Goal: Task Accomplishment & Management: Manage account settings

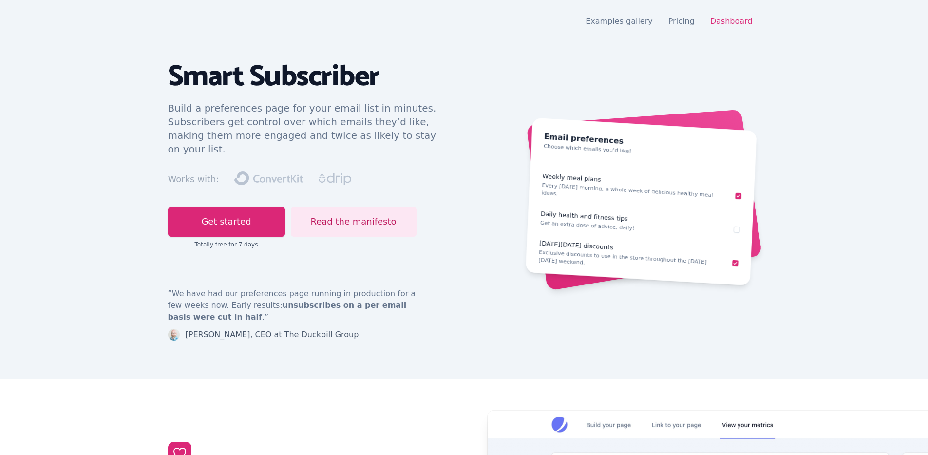
click at [724, 27] on nav "Open main menu Examples gallery Pricing Dashboard" at bounding box center [464, 21] width 593 height 19
click at [730, 25] on link "Dashboard" at bounding box center [732, 21] width 42 height 9
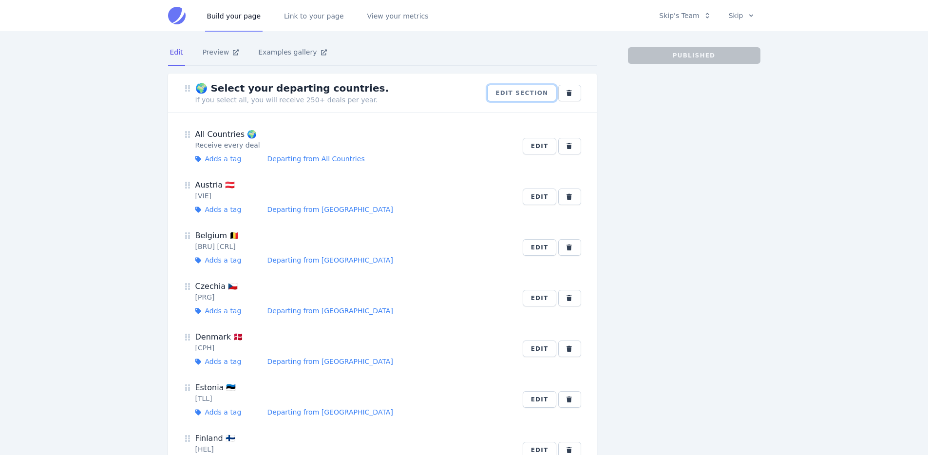
click at [505, 93] on button "Edit section" at bounding box center [521, 93] width 69 height 17
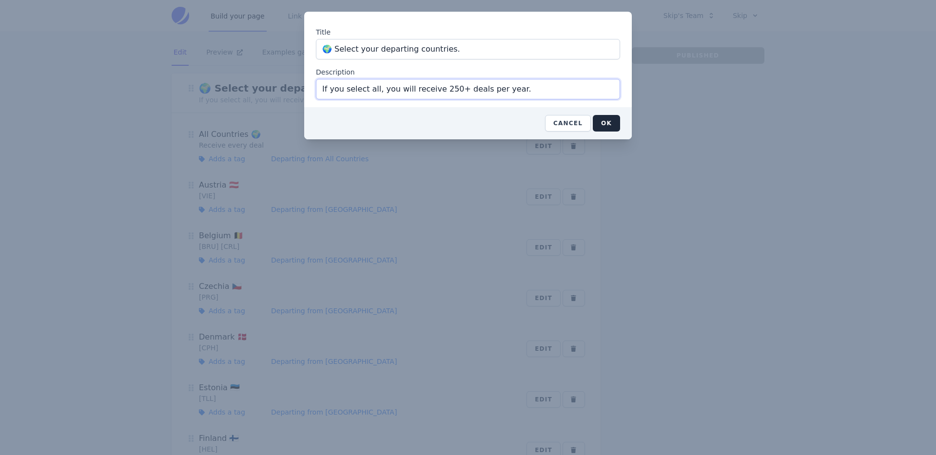
click at [496, 85] on input "If you select all, you will receive 250+ deals per year." at bounding box center [468, 89] width 304 height 20
click at [495, 85] on input "If you select all, you will receive 250+ deals per year." at bounding box center [468, 89] width 304 height 20
click at [615, 120] on button "OK" at bounding box center [606, 123] width 27 height 17
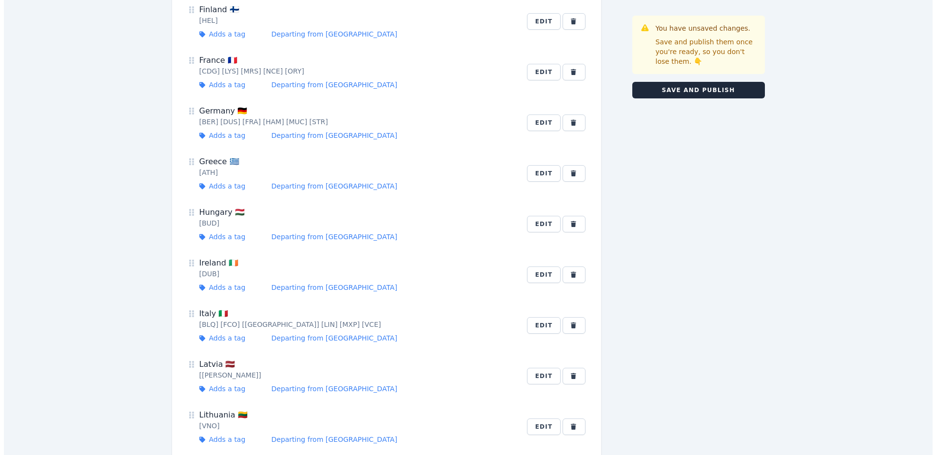
scroll to position [1128, 0]
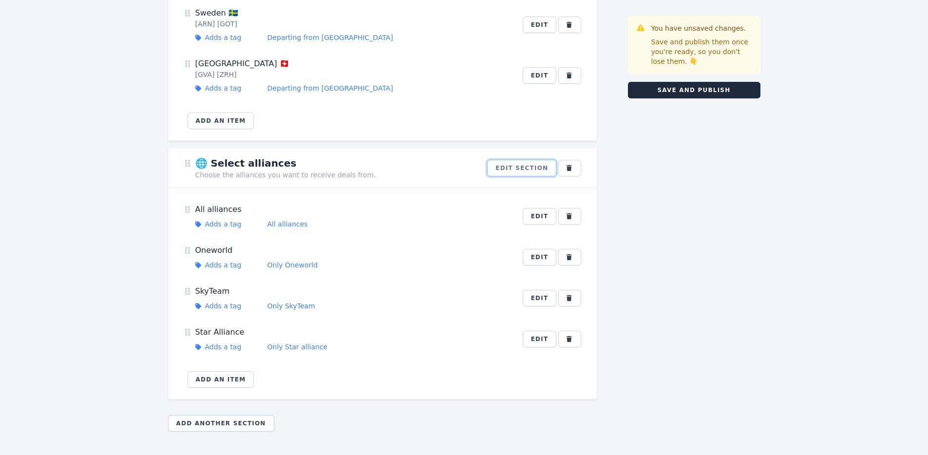
click at [530, 168] on button "Edit section" at bounding box center [521, 168] width 69 height 17
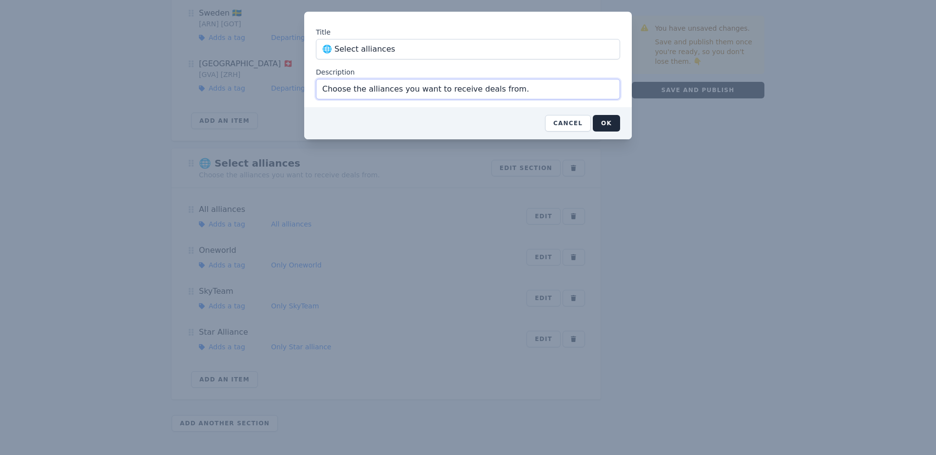
click at [407, 96] on input "Choose the alliances you want to receive deals from." at bounding box center [468, 89] width 304 height 20
click at [406, 93] on input "Choose the alliances you want to receive deals from." at bounding box center [468, 89] width 304 height 20
click at [602, 117] on button "OK" at bounding box center [606, 123] width 27 height 17
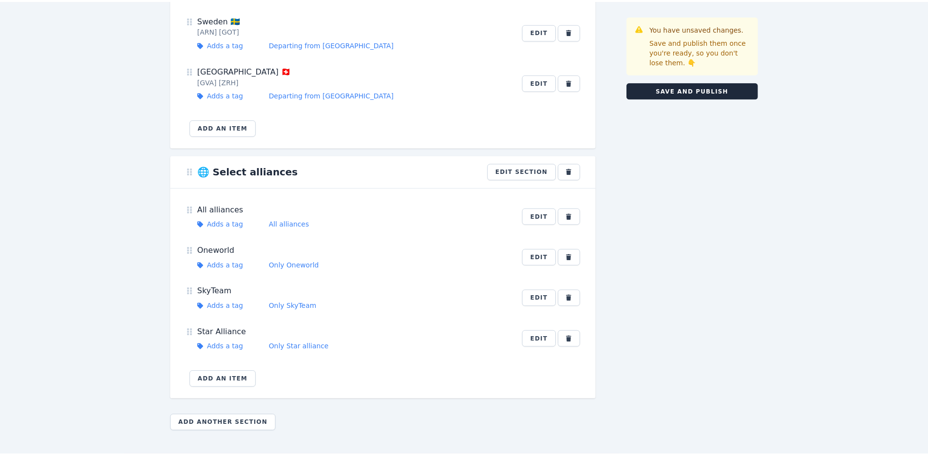
scroll to position [1121, 0]
click at [680, 94] on button "Save and publish" at bounding box center [694, 90] width 133 height 17
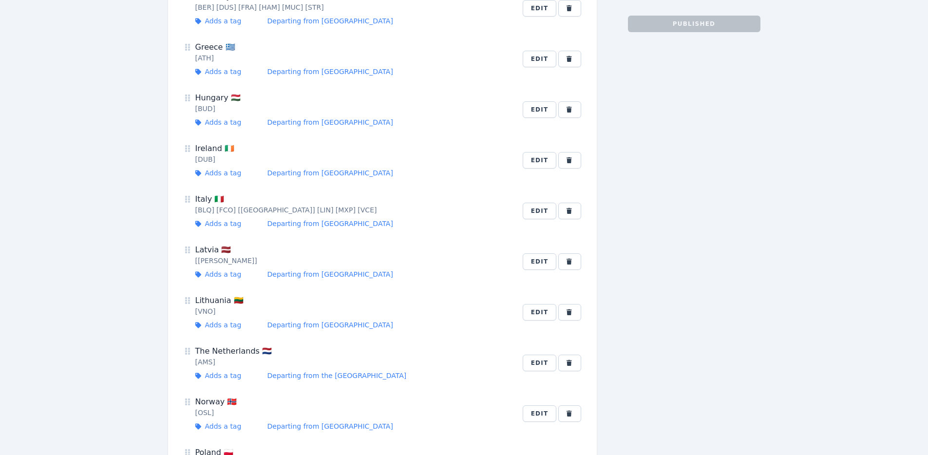
scroll to position [0, 0]
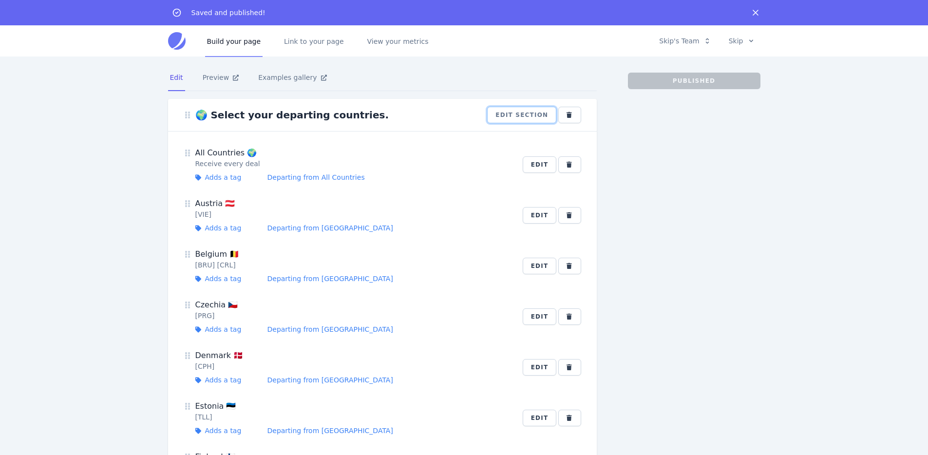
click at [522, 116] on button "Edit section" at bounding box center [521, 115] width 69 height 17
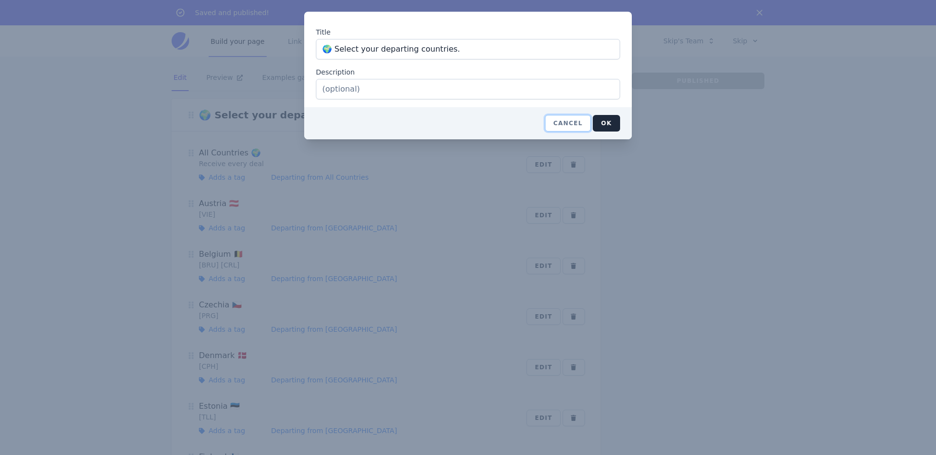
click at [572, 130] on button "Cancel" at bounding box center [568, 123] width 46 height 17
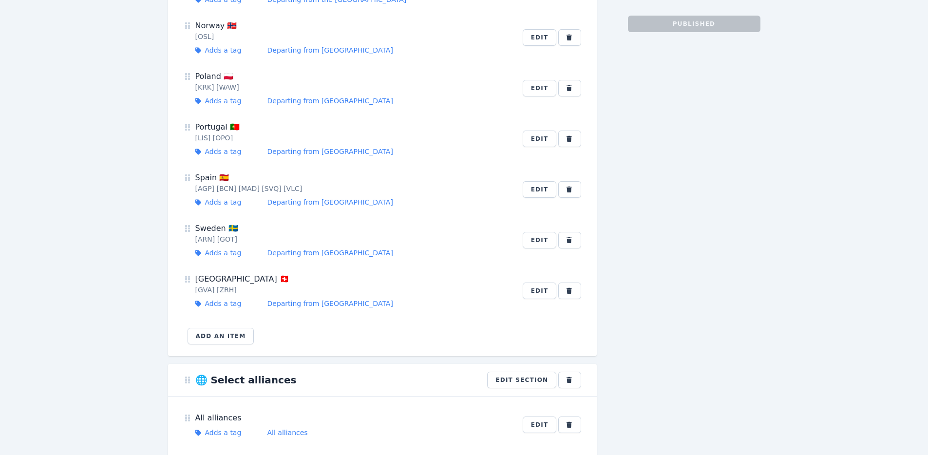
scroll to position [1147, 0]
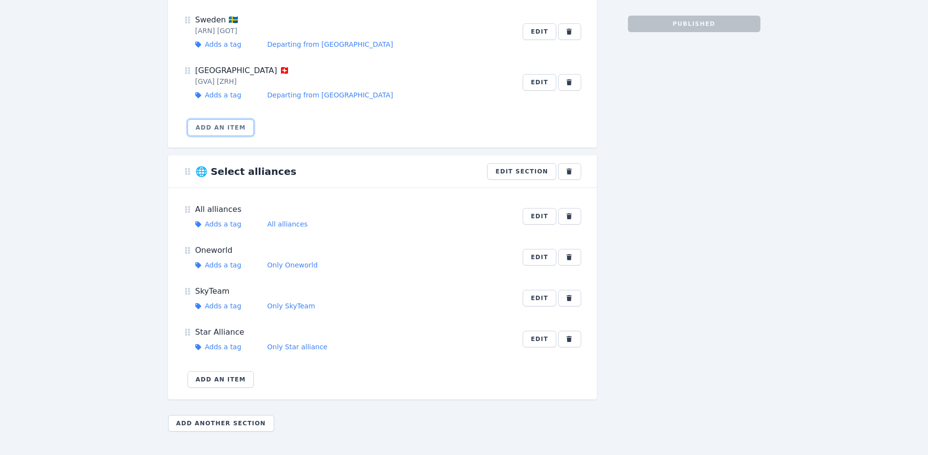
click at [235, 132] on button "Add an item" at bounding box center [221, 127] width 67 height 17
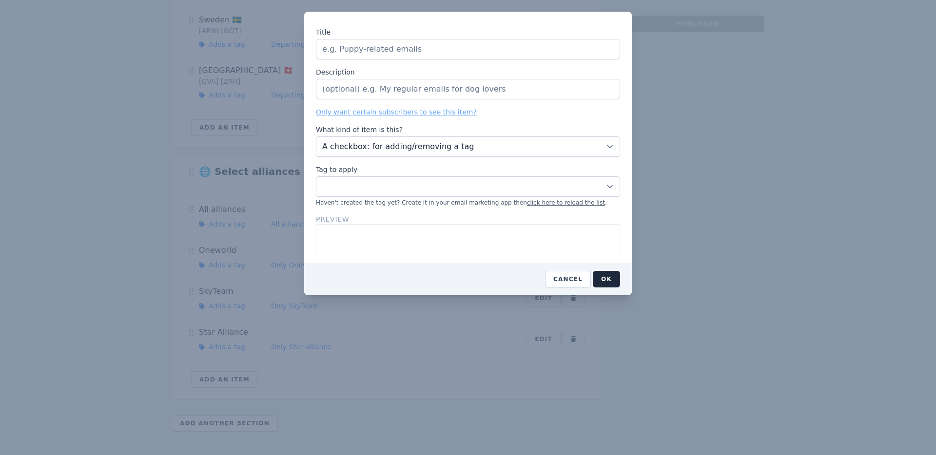
click at [369, 55] on input "Title" at bounding box center [468, 49] width 304 height 20
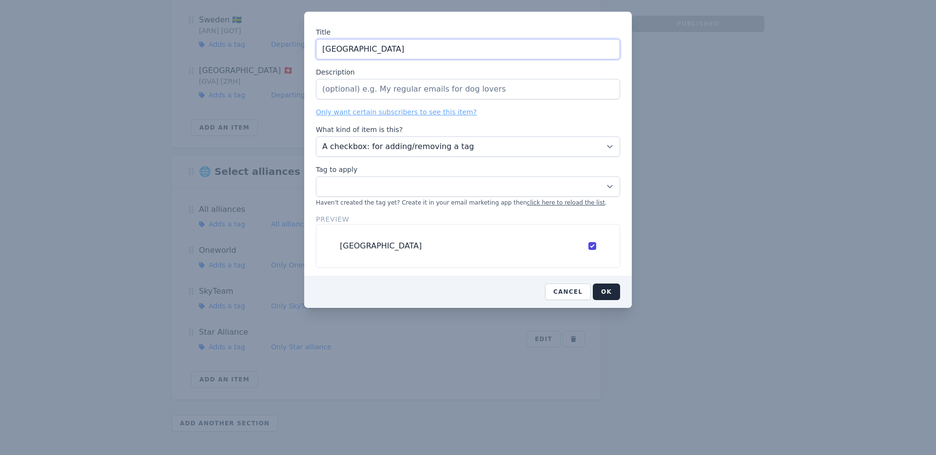
click at [384, 45] on input "England" at bounding box center [468, 49] width 304 height 20
paste input "🏴󠁧󠁢󠁥󠁮󠁧󠁿"
type input "England 🏴󠁧󠁢󠁥󠁮󠁧󠁿"
click at [390, 82] on input "Description" at bounding box center [468, 89] width 304 height 20
click at [568, 287] on button "Cancel" at bounding box center [568, 292] width 46 height 17
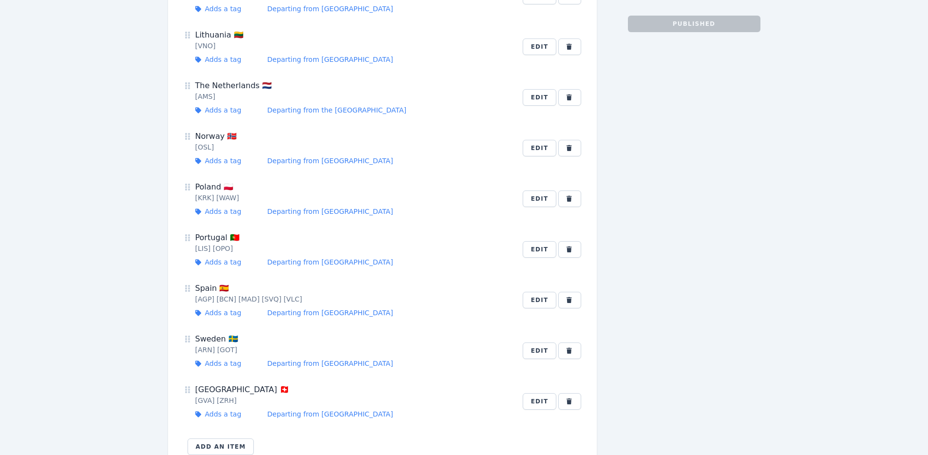
scroll to position [867, 0]
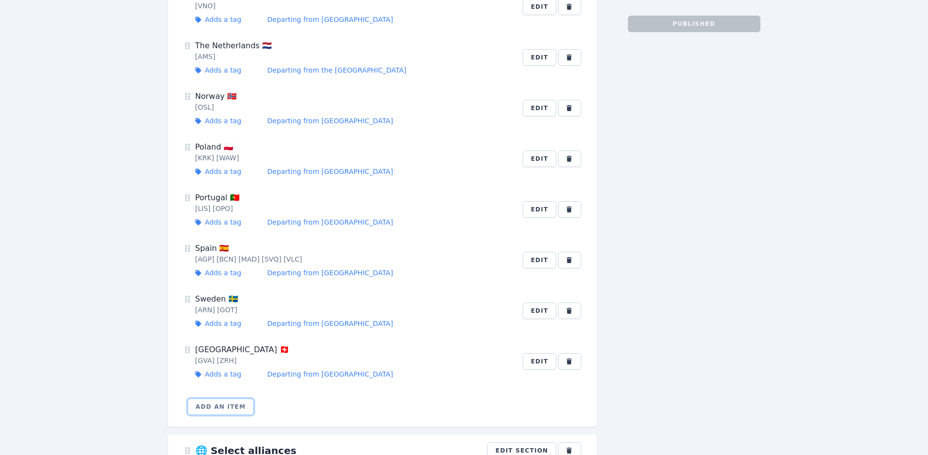
click at [219, 401] on button "Add an item" at bounding box center [221, 407] width 67 height 17
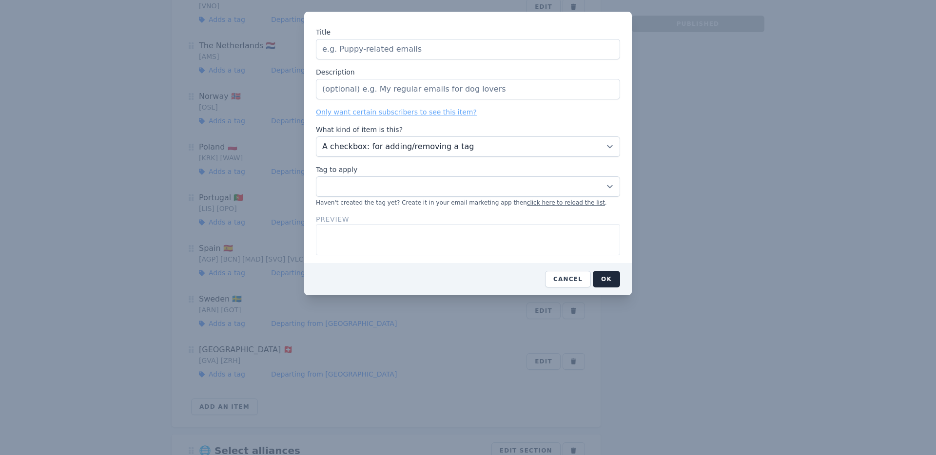
click at [350, 48] on input "Title" at bounding box center [468, 49] width 304 height 20
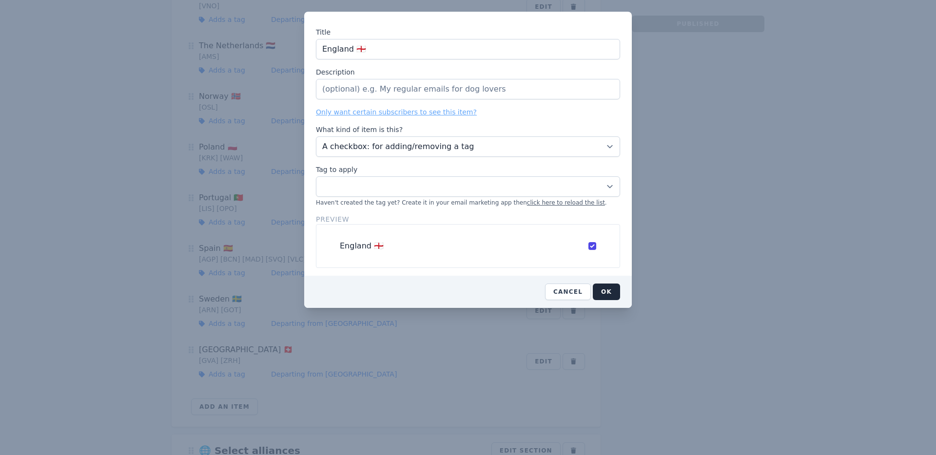
type input "England 🏴󠁧󠁢󠁥󠁮󠁧󠁿"
click at [371, 82] on input "Description" at bounding box center [468, 89] width 304 height 20
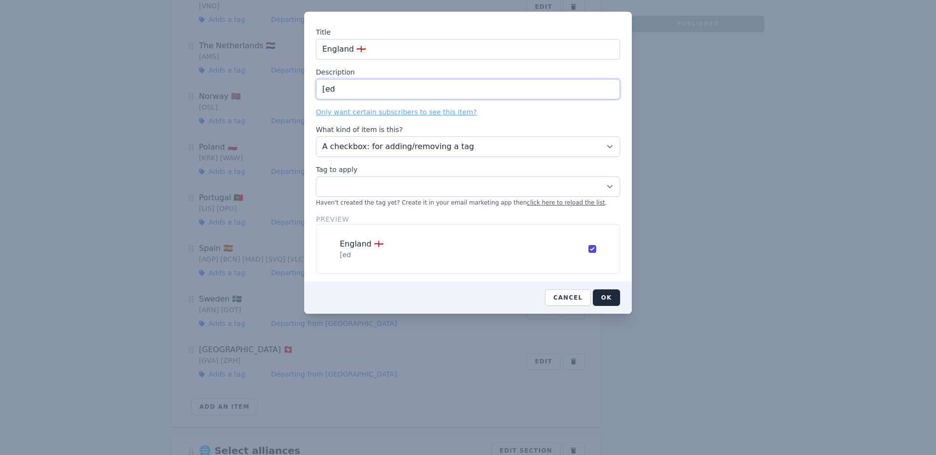
drag, startPoint x: 341, startPoint y: 88, endPoint x: 326, endPoint y: 87, distance: 15.1
click at [326, 87] on input "[ed" at bounding box center [468, 89] width 304 height 20
click at [319, 88] on input "[LHR] [LGW] [MAN] [BHX" at bounding box center [468, 89] width 304 height 20
drag, startPoint x: 424, startPoint y: 90, endPoint x: 394, endPoint y: 89, distance: 29.7
click at [394, 89] on input "[LHR] [LGW] [MAN] [BHX" at bounding box center [468, 89] width 304 height 20
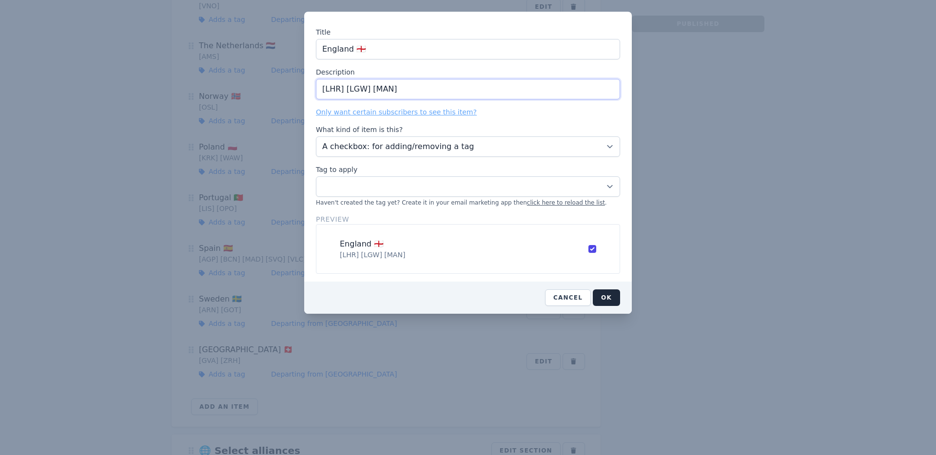
drag, startPoint x: 345, startPoint y: 88, endPoint x: 286, endPoint y: 88, distance: 58.5
click at [286, 88] on div "Title England 🏴󠁧󠁢󠁥󠁮󠁧󠁿 Description [LHR] [LGW] [MAN] Only want certain subscribe…" at bounding box center [468, 227] width 936 height 455
click at [349, 89] on input "[LGW] [MAN]" at bounding box center [468, 89] width 304 height 20
click at [322, 86] on input "[LGW] [MAN]" at bounding box center [468, 89] width 304 height 20
click at [369, 89] on input "[BHX] [LGW] [MAN]" at bounding box center [468, 89] width 304 height 20
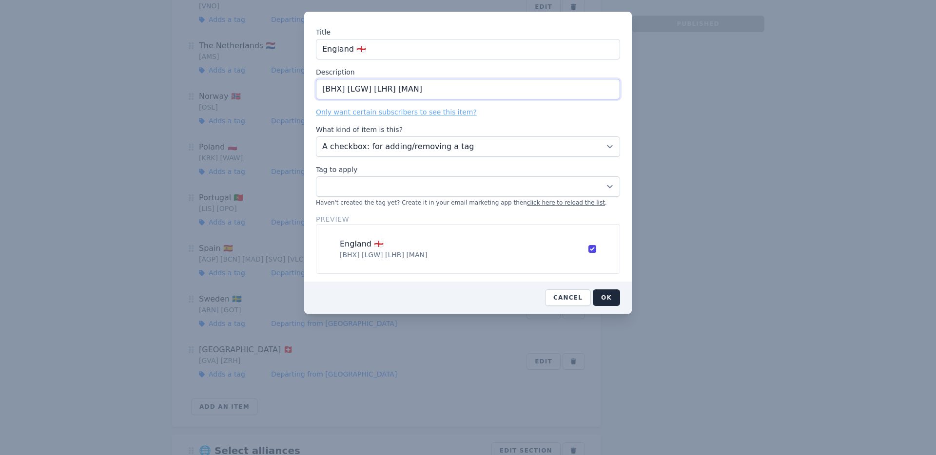
click at [345, 88] on input "[BHX] [LGW] [LHR] [MAN]" at bounding box center [468, 89] width 304 height 20
click at [471, 89] on input "[BHX] [LCY] [LGW] [LHR] [MAN]" at bounding box center [468, 89] width 304 height 20
type input "[BHX] [LCY] [LGW] [LHR] [MAN]"
click at [416, 191] on select "00 Cold Subscriber Tag All alliances British Isles Cash deals (long haul) Cash …" at bounding box center [468, 186] width 304 height 20
select select "11634789"
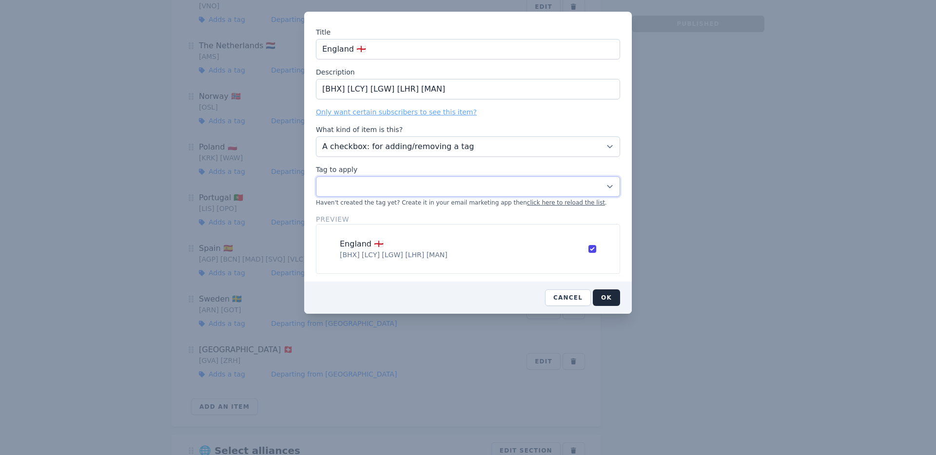
click at [316, 176] on select "00 Cold Subscriber Tag All alliances British Isles Cash deals (long haul) Cash …" at bounding box center [468, 186] width 304 height 20
click at [603, 295] on button "OK" at bounding box center [606, 297] width 27 height 17
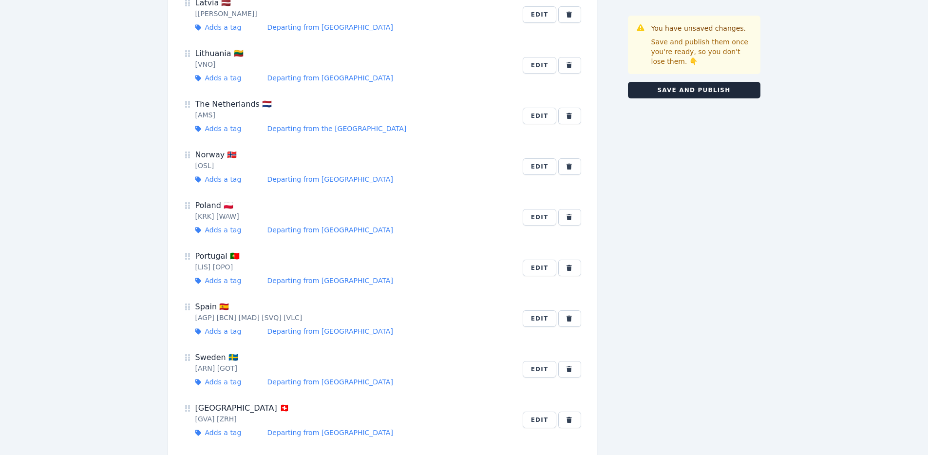
scroll to position [951, 0]
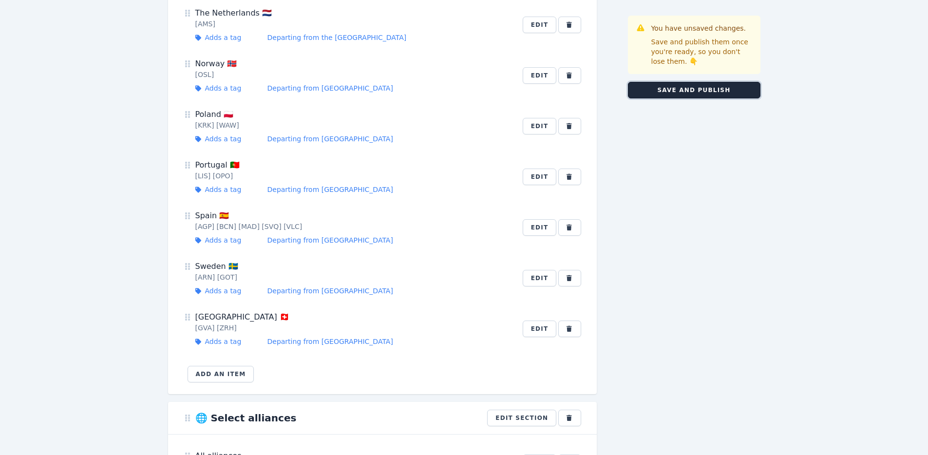
drag, startPoint x: 734, startPoint y: 86, endPoint x: 715, endPoint y: 51, distance: 40.3
click at [733, 86] on button "Save and publish" at bounding box center [694, 90] width 133 height 17
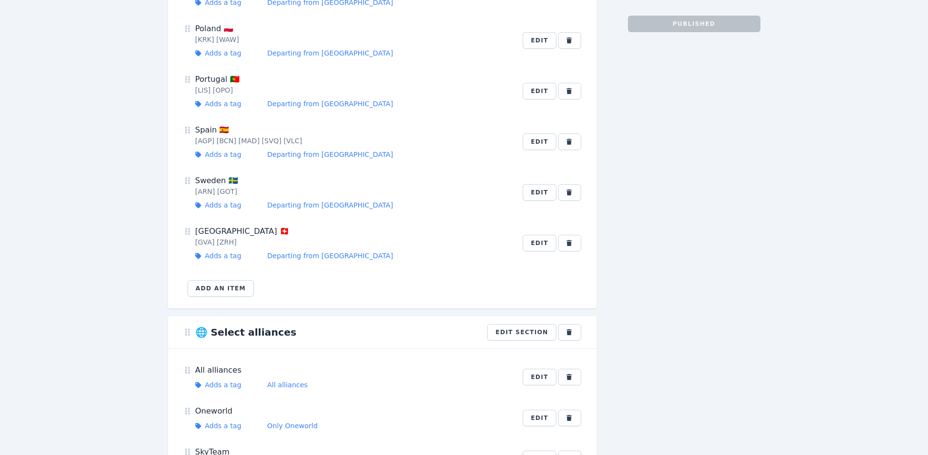
scroll to position [1106, 0]
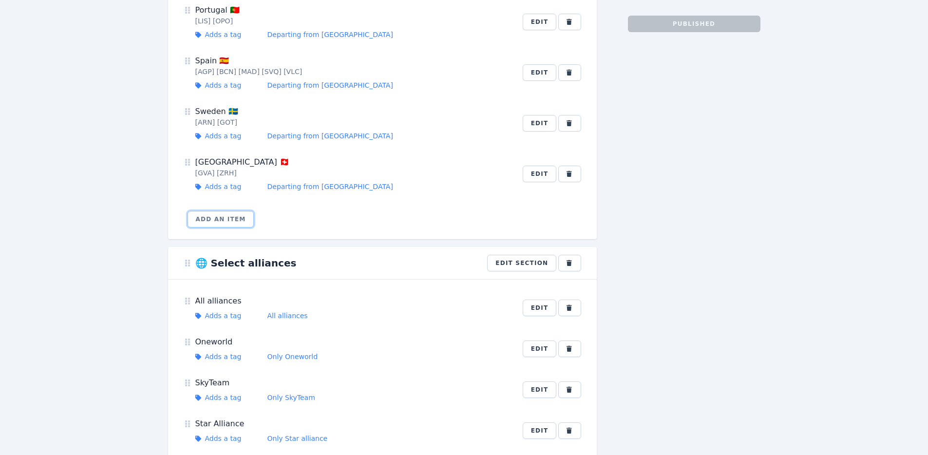
click at [227, 220] on button "Add an item" at bounding box center [221, 219] width 67 height 17
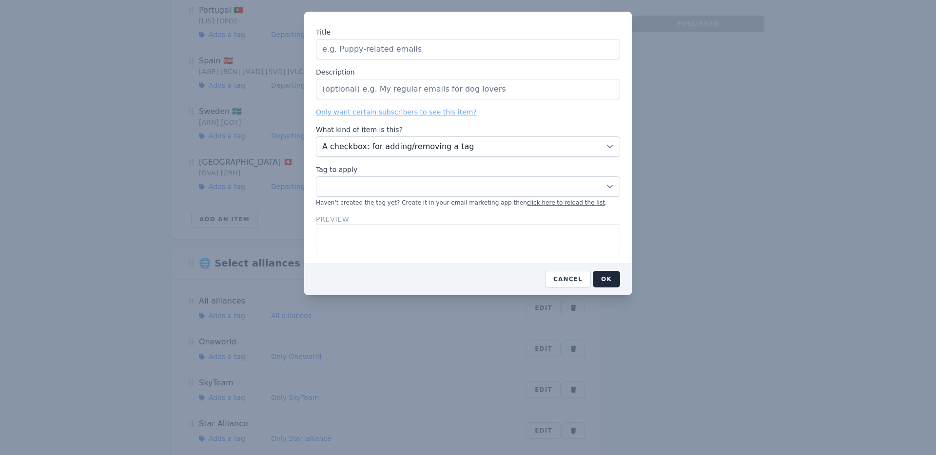
click at [383, 53] on input "Title" at bounding box center [468, 49] width 304 height 20
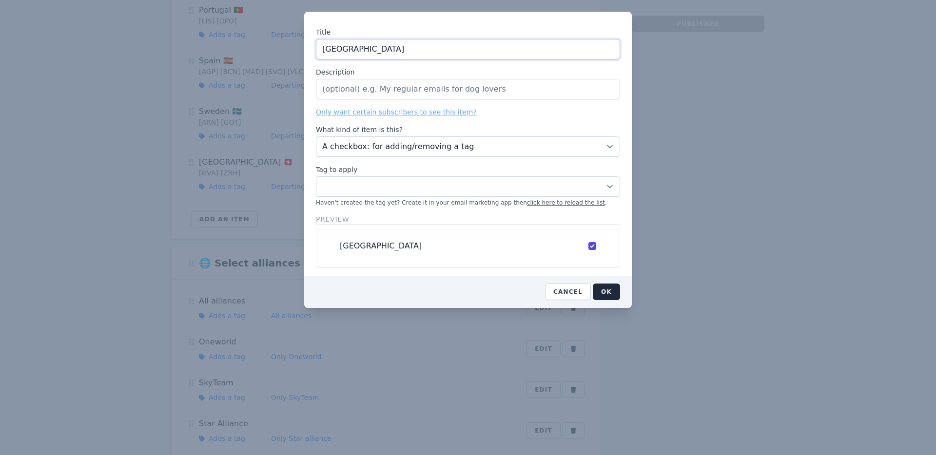
click at [387, 46] on input "Scotland" at bounding box center [468, 49] width 304 height 20
paste input "🏴󠁧󠁢󠁳󠁣󠁴󠁿"
type input "Scotland 🏴󠁧󠁢󠁳󠁣󠁴󠁿"
click at [362, 186] on select "00 Cold Subscriber Tag All alliances British Isles Cash deals (long haul) Cash …" at bounding box center [468, 186] width 304 height 20
select select "11634791"
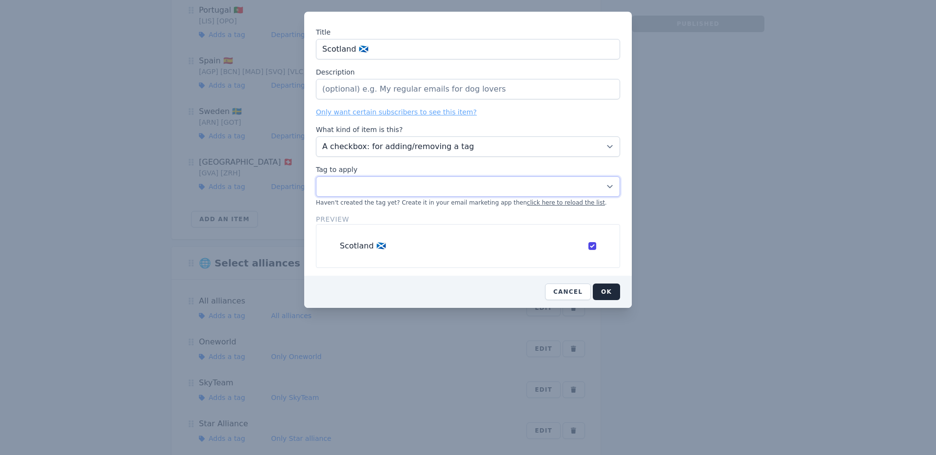
click at [316, 176] on select "00 Cold Subscriber Tag All alliances British Isles Cash deals (long haul) Cash …" at bounding box center [468, 186] width 304 height 20
click at [383, 91] on input "Description" at bounding box center [468, 89] width 304 height 20
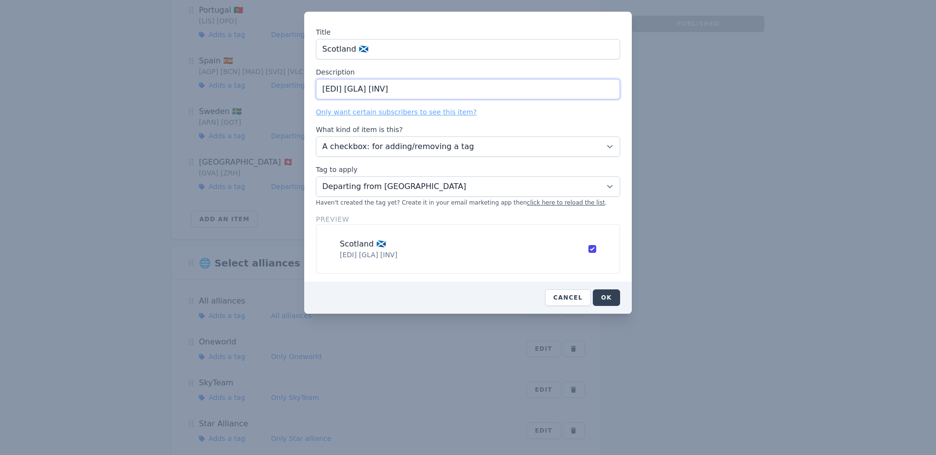
type input "[EDI] [GLA] [INV]"
click at [614, 298] on button "OK" at bounding box center [606, 297] width 27 height 17
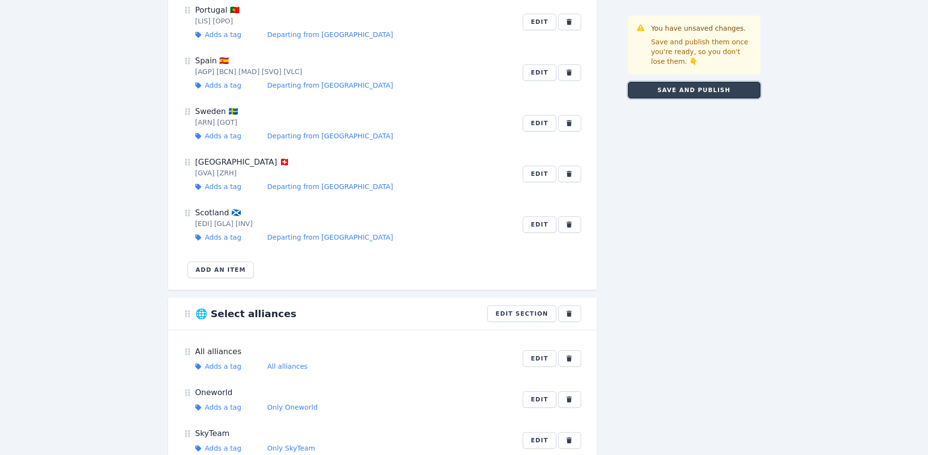
click at [698, 89] on button "Save and publish" at bounding box center [694, 90] width 133 height 17
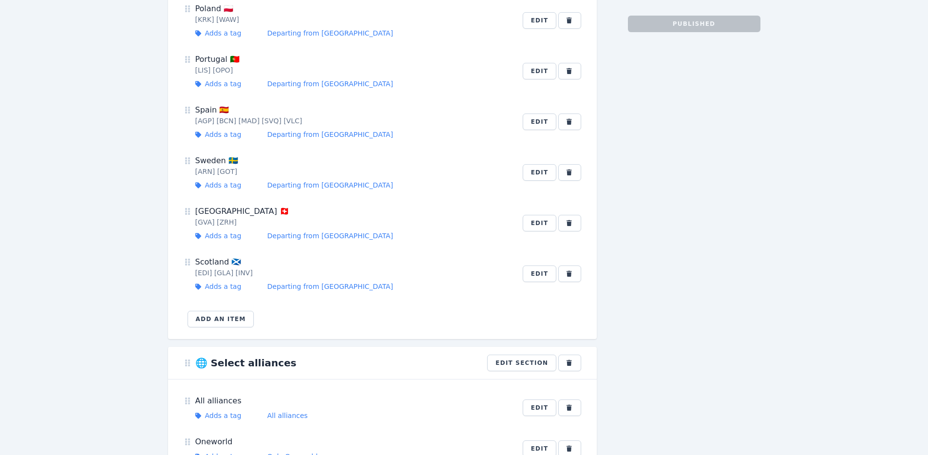
scroll to position [1047, 0]
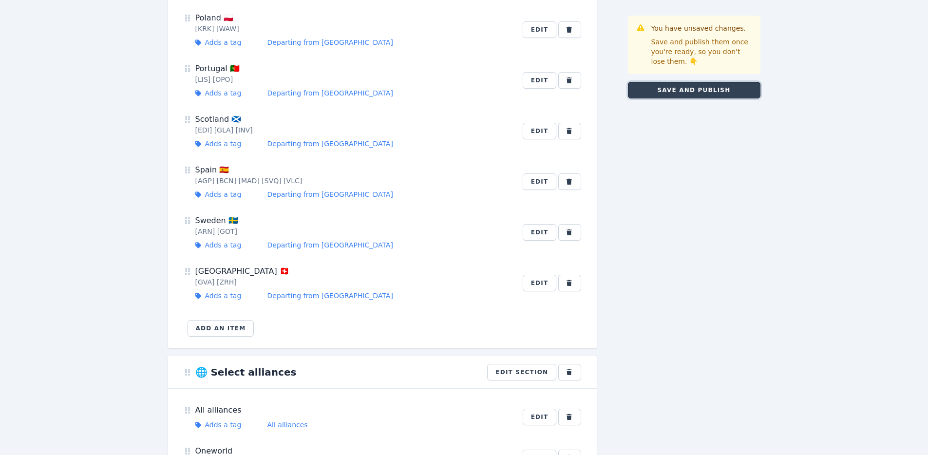
click at [747, 89] on button "Save and publish" at bounding box center [694, 90] width 133 height 17
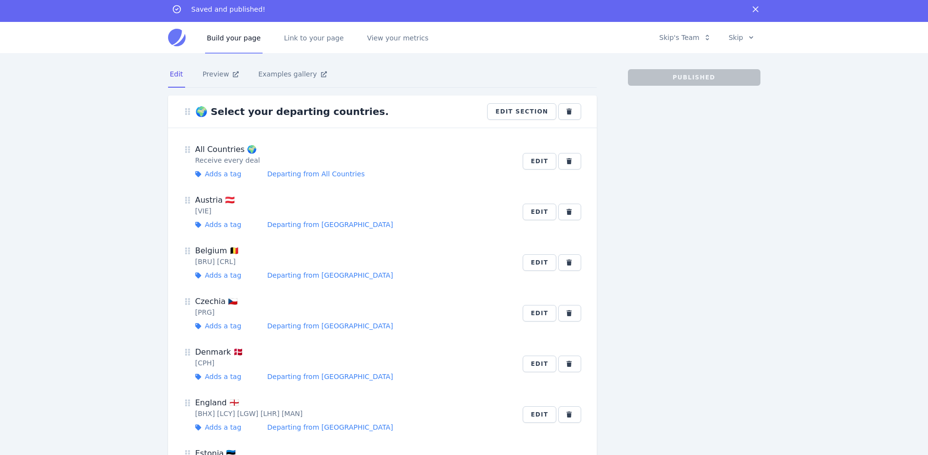
scroll to position [0, 0]
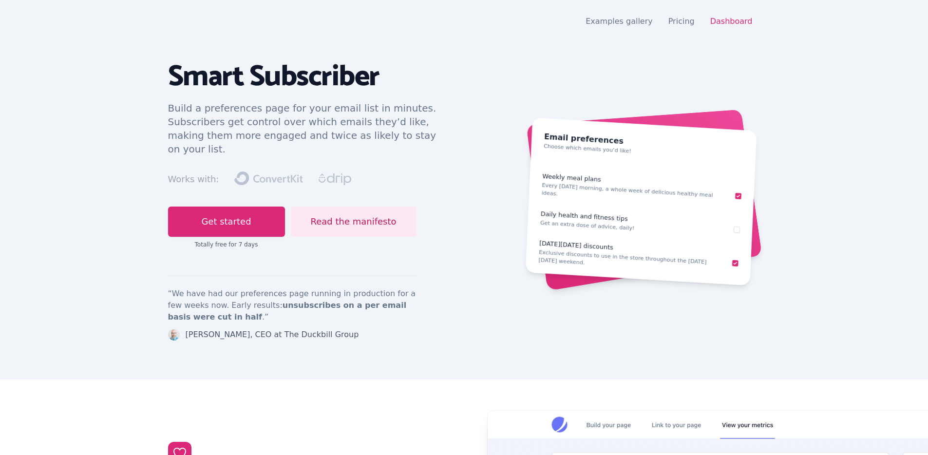
click at [748, 26] on div "Examples gallery Pricing Dashboard" at bounding box center [673, 22] width 174 height 12
click at [746, 24] on link "Dashboard" at bounding box center [732, 21] width 42 height 9
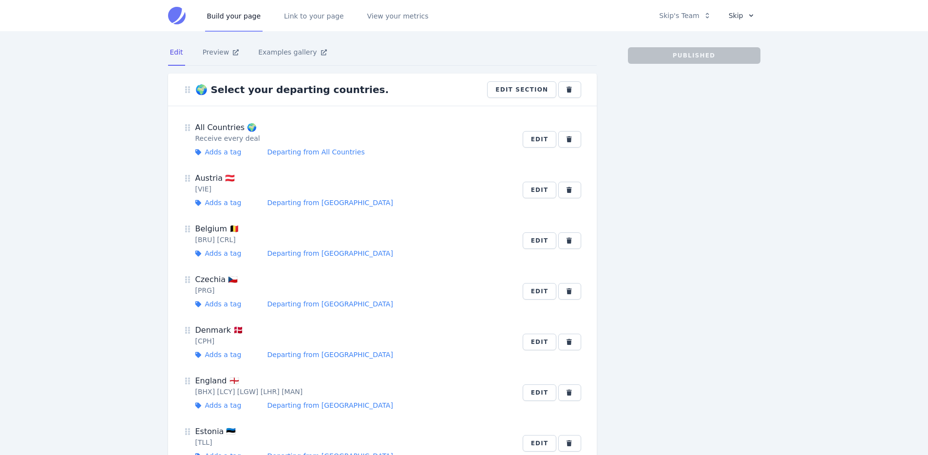
click at [733, 16] on button "Skip" at bounding box center [742, 15] width 38 height 17
click at [704, 94] on link "Contact Support" at bounding box center [714, 90] width 94 height 18
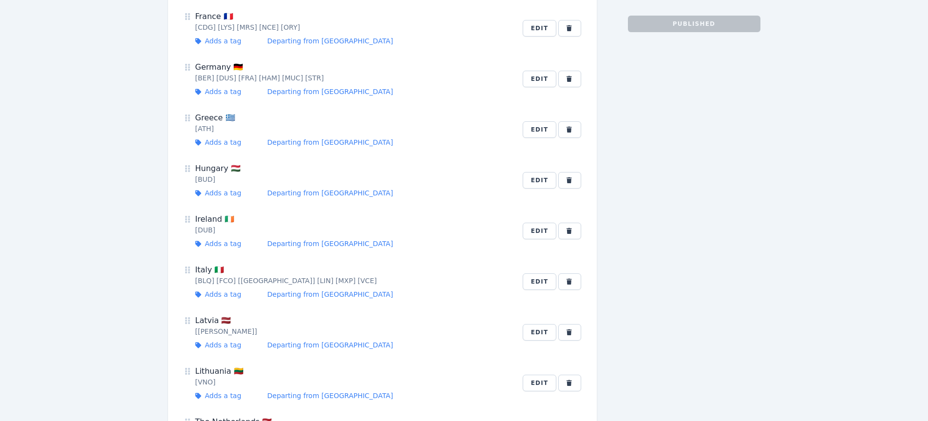
scroll to position [183, 0]
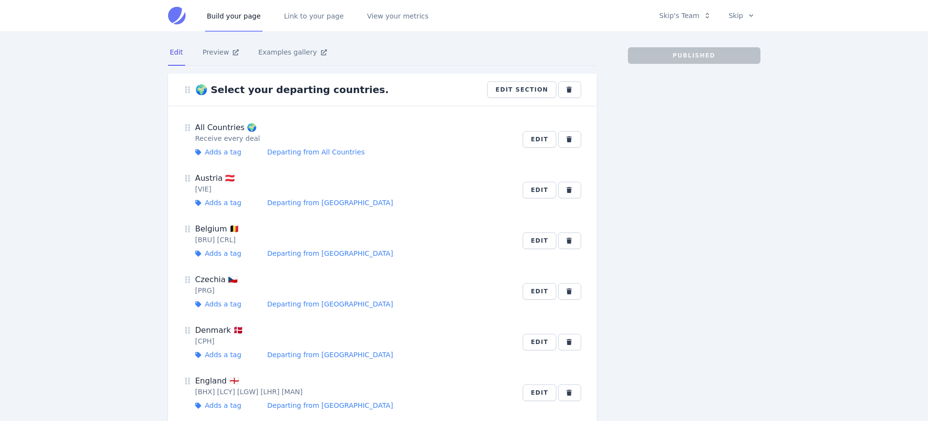
scroll to position [183, 0]
